Goal: Task Accomplishment & Management: Manage account settings

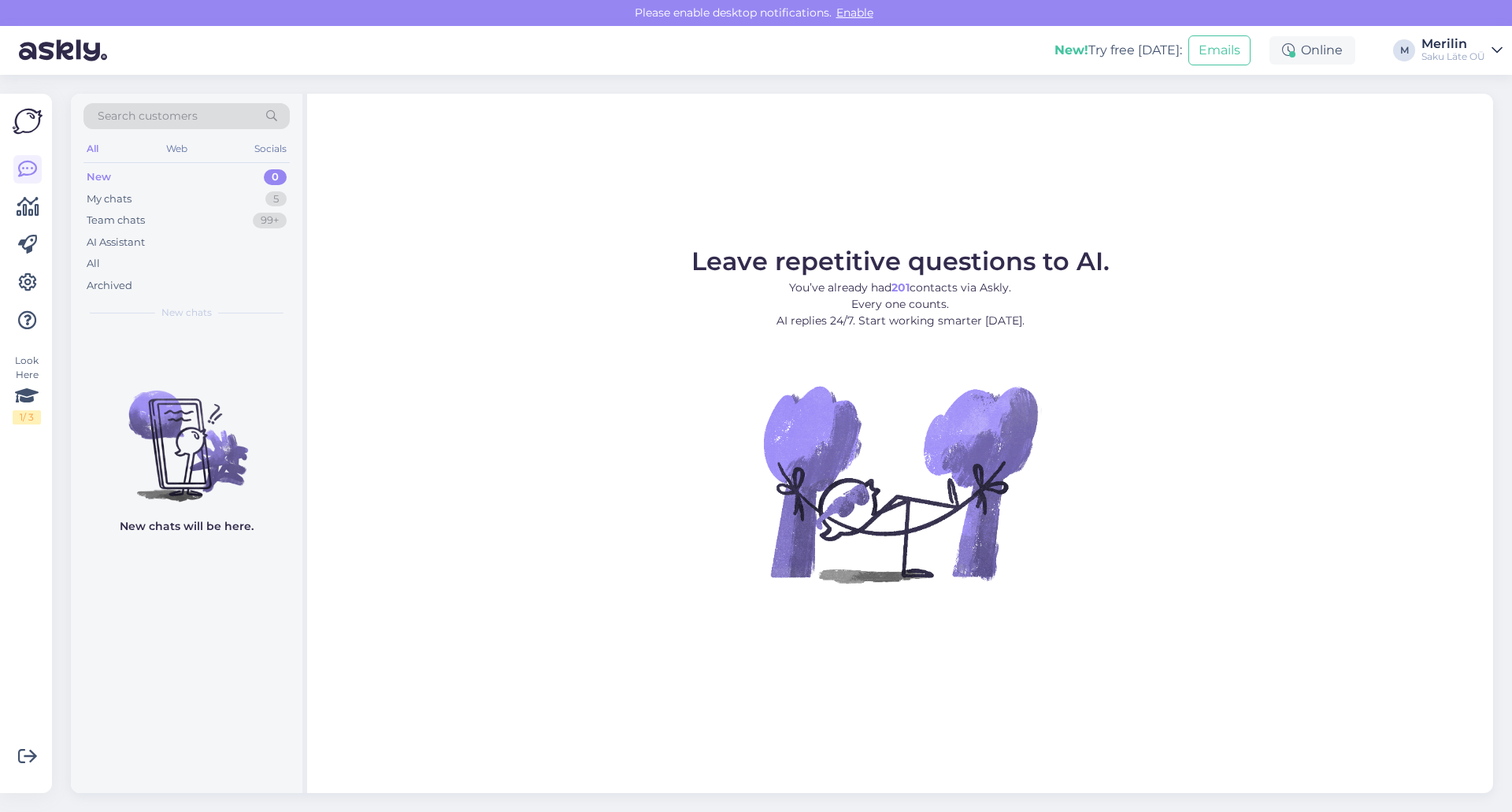
click at [1497, 54] on icon at bounding box center [1496, 50] width 11 height 13
click at [29, 172] on icon at bounding box center [28, 169] width 19 height 19
click at [30, 280] on icon at bounding box center [28, 283] width 19 height 19
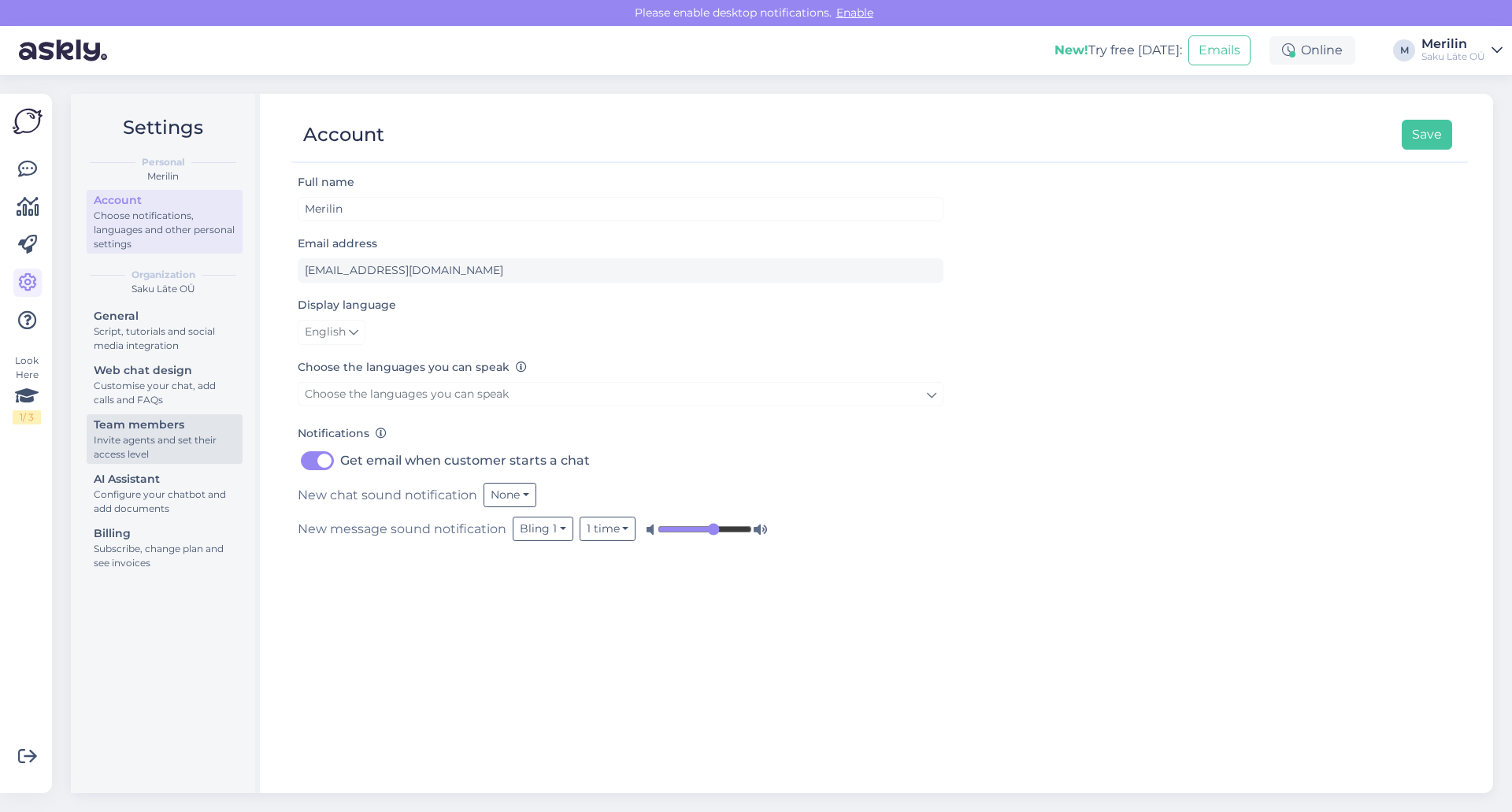
click at [160, 432] on div "Team members" at bounding box center [165, 425] width 142 height 16
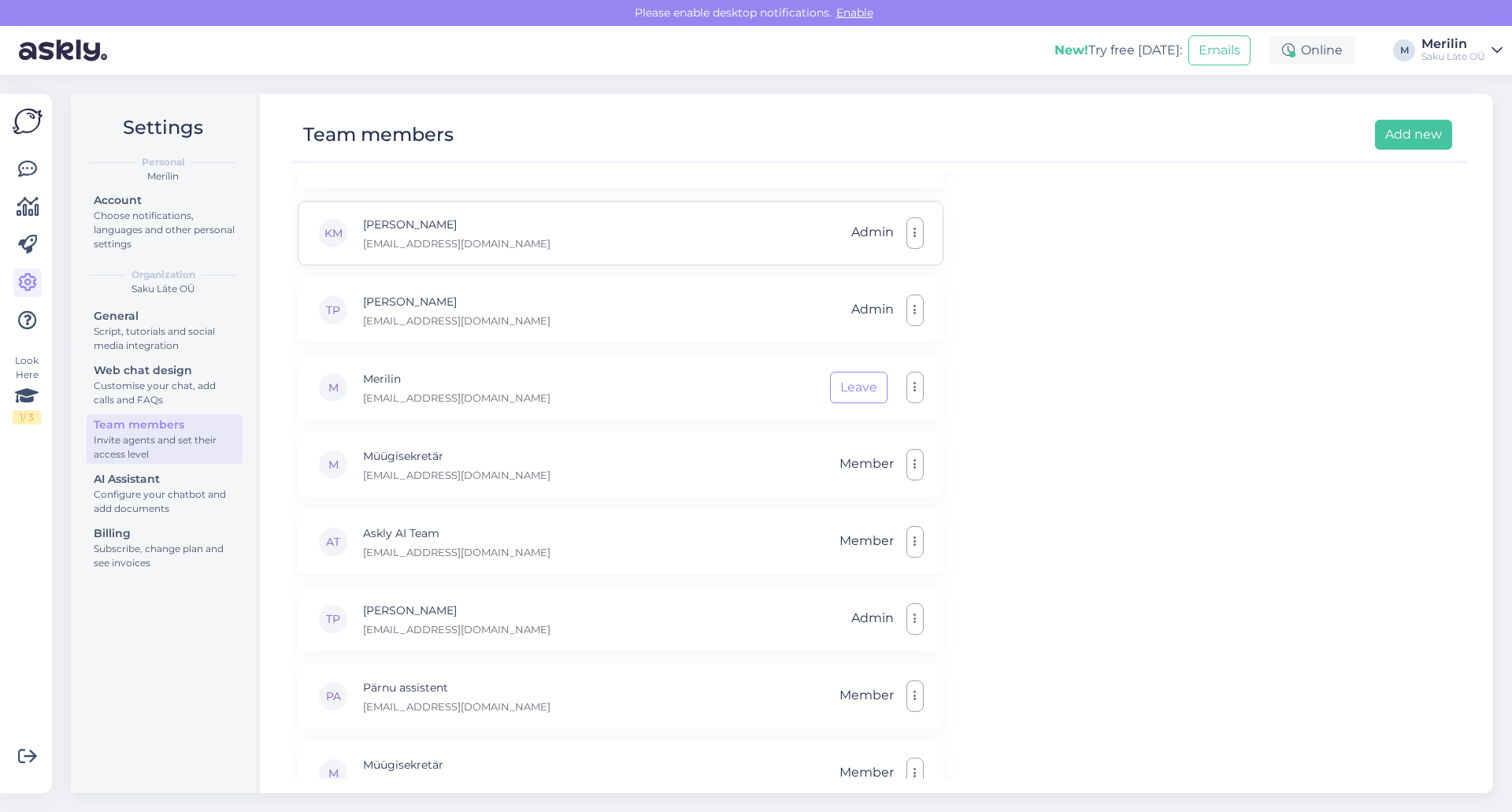
scroll to position [281, 0]
click at [915, 392] on icon "button" at bounding box center [915, 387] width 3 height 13
click at [1102, 401] on div "E Eneli [EMAIL_ADDRESS][DOMAIN_NAME] Admin KF [PERSON_NAME] [PERSON_NAME][EMAIL…" at bounding box center [879, 476] width 1177 height 607
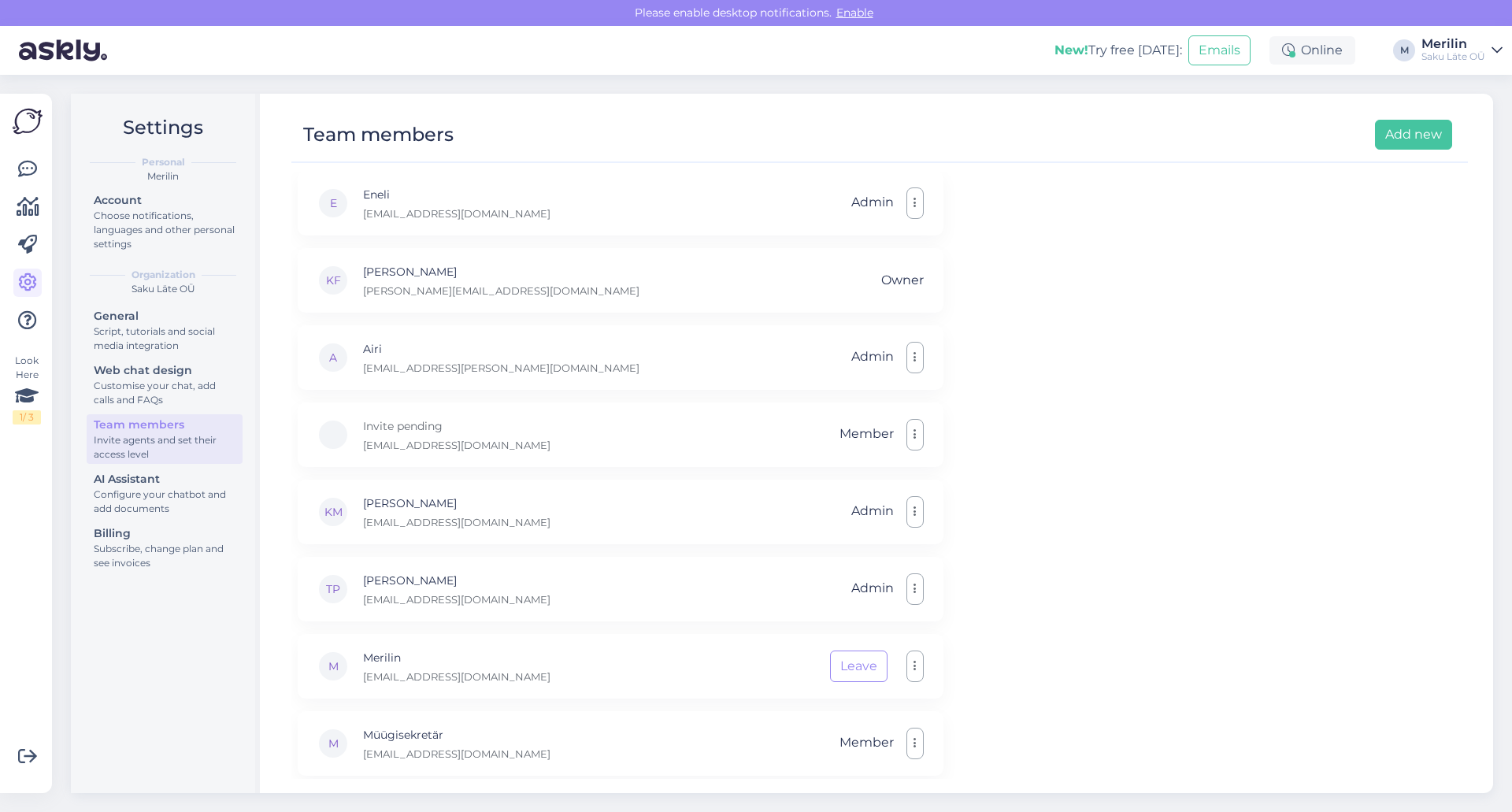
scroll to position [0, 0]
click at [910, 437] on button "button" at bounding box center [915, 436] width 17 height 31
click at [822, 510] on link "Remove" at bounding box center [845, 512] width 158 height 39
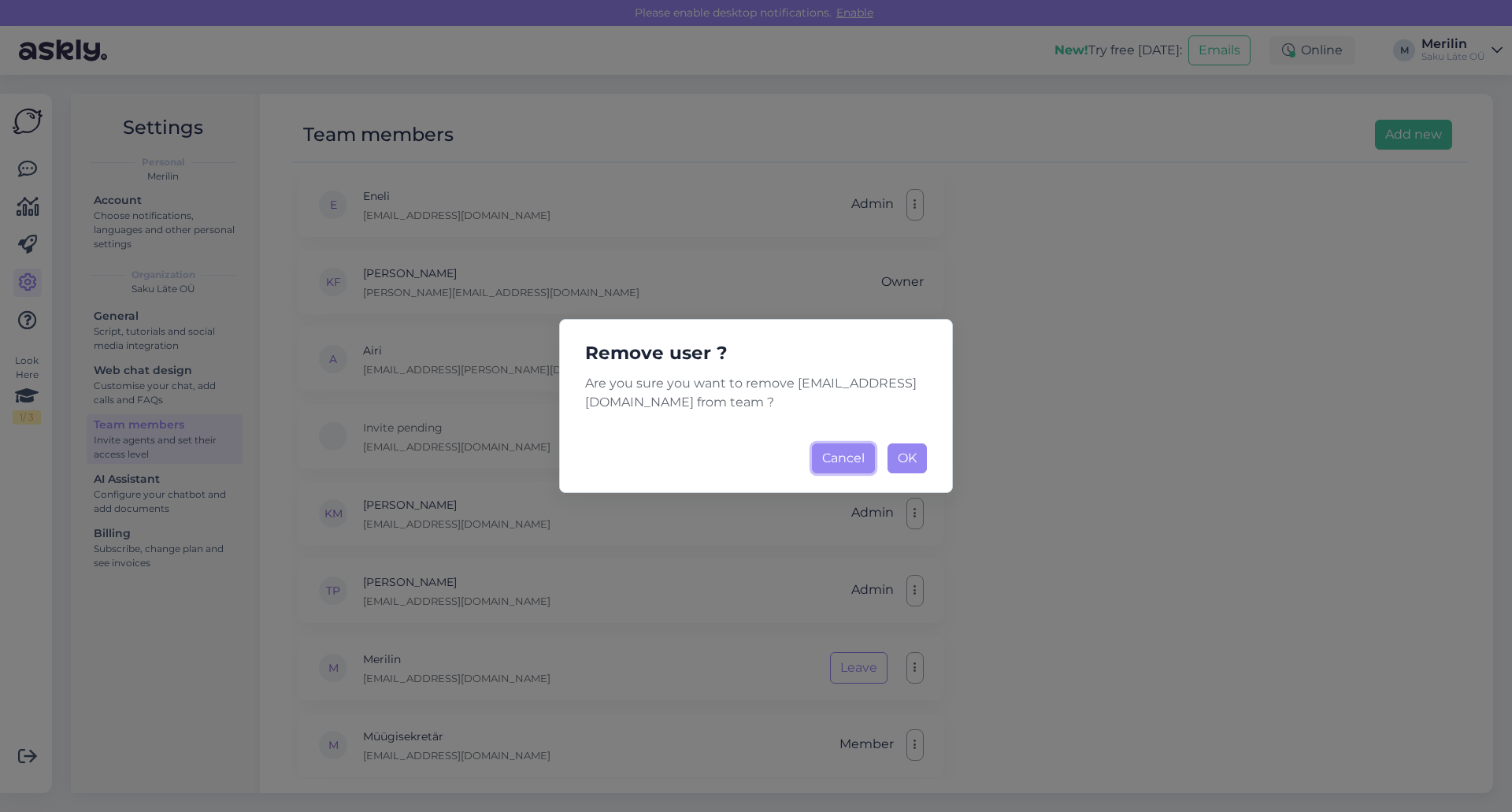
click at [832, 457] on button "Cancel" at bounding box center [843, 458] width 63 height 30
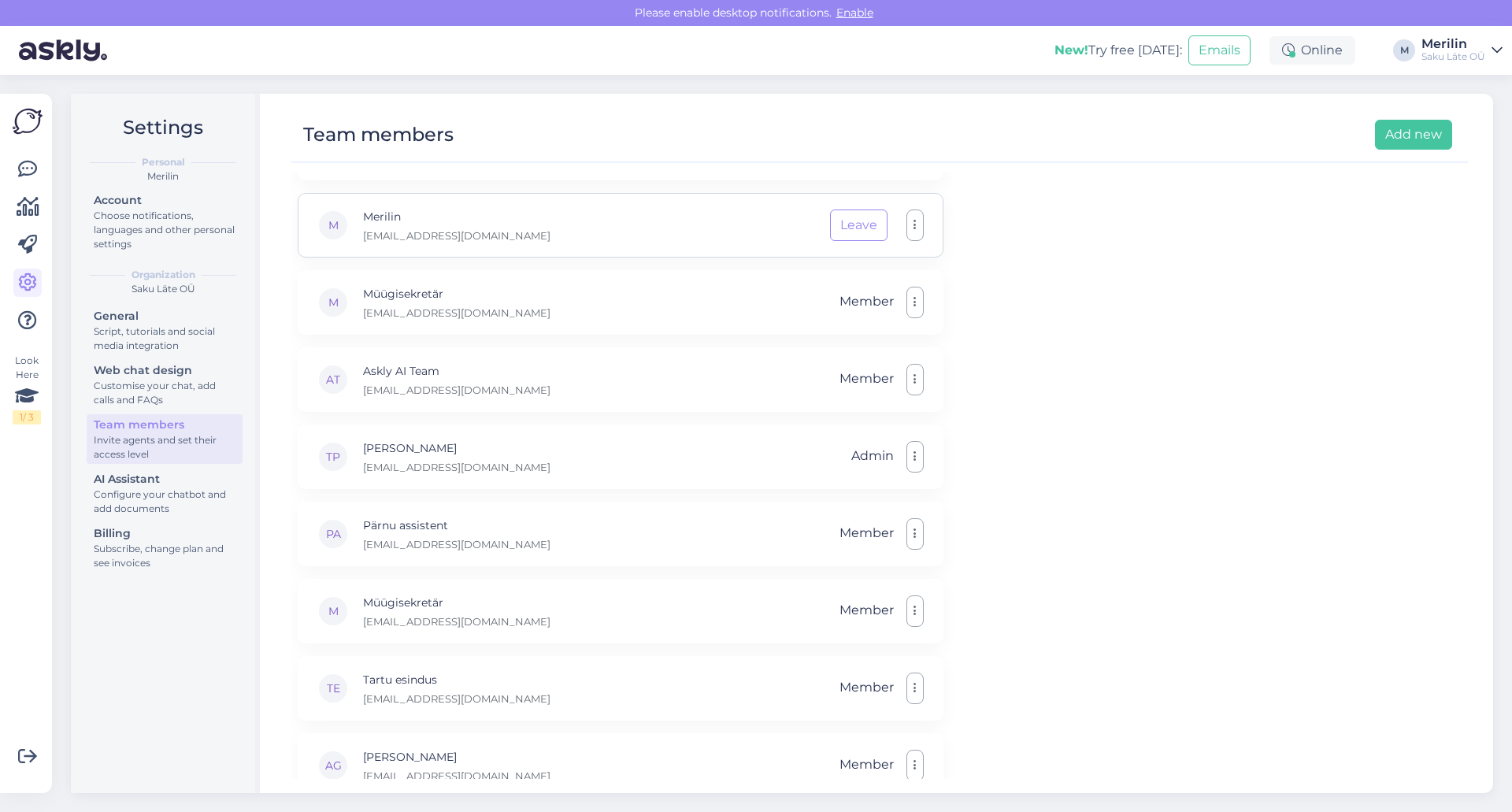
scroll to position [474, 0]
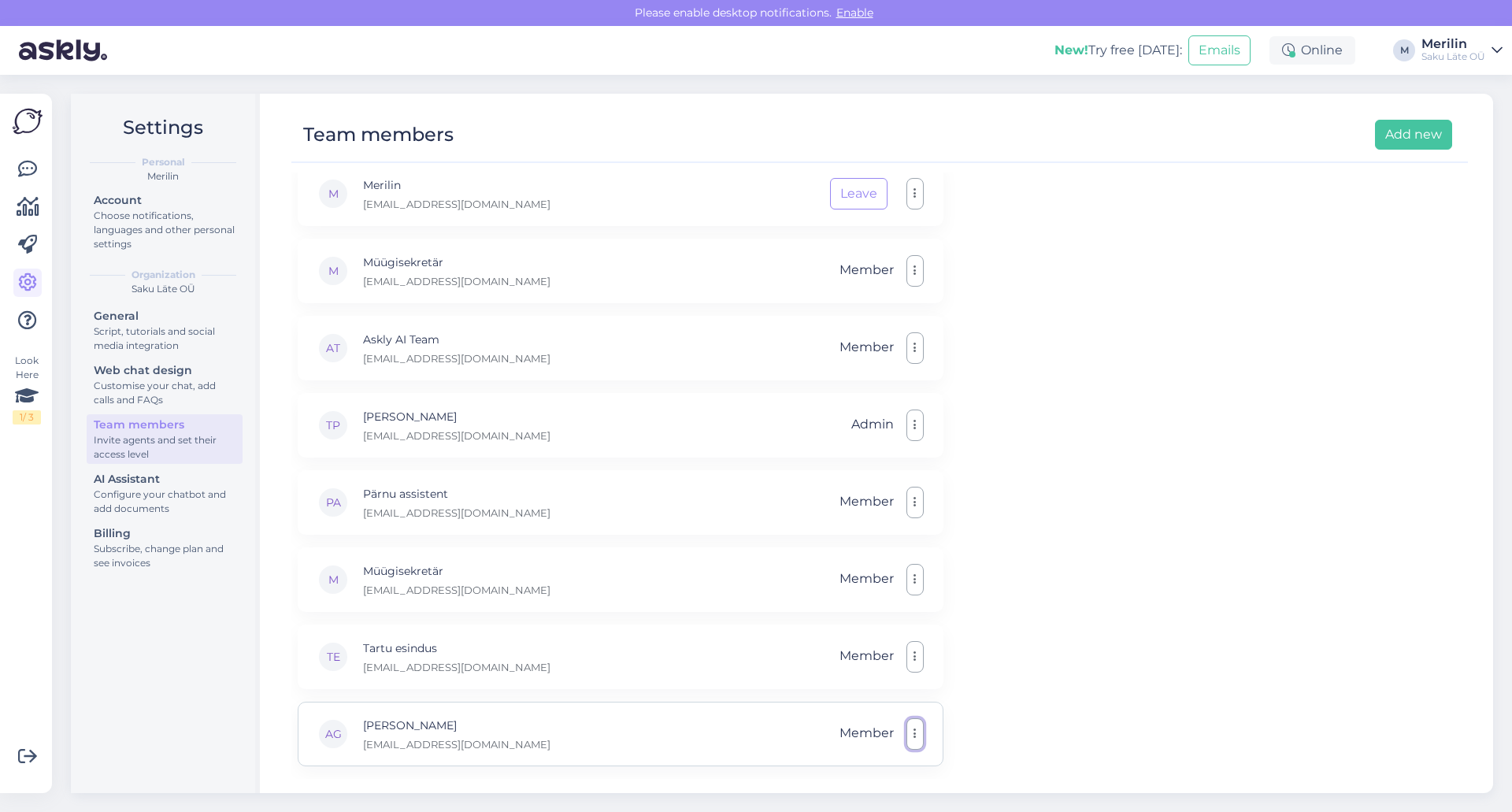
click at [917, 738] on button "button" at bounding box center [915, 734] width 17 height 31
click at [1089, 661] on div "E Eneli [EMAIL_ADDRESS][DOMAIN_NAME] Admin KF [PERSON_NAME] [PERSON_NAME][EMAIL…" at bounding box center [879, 476] width 1177 height 607
